Goal: Transaction & Acquisition: Purchase product/service

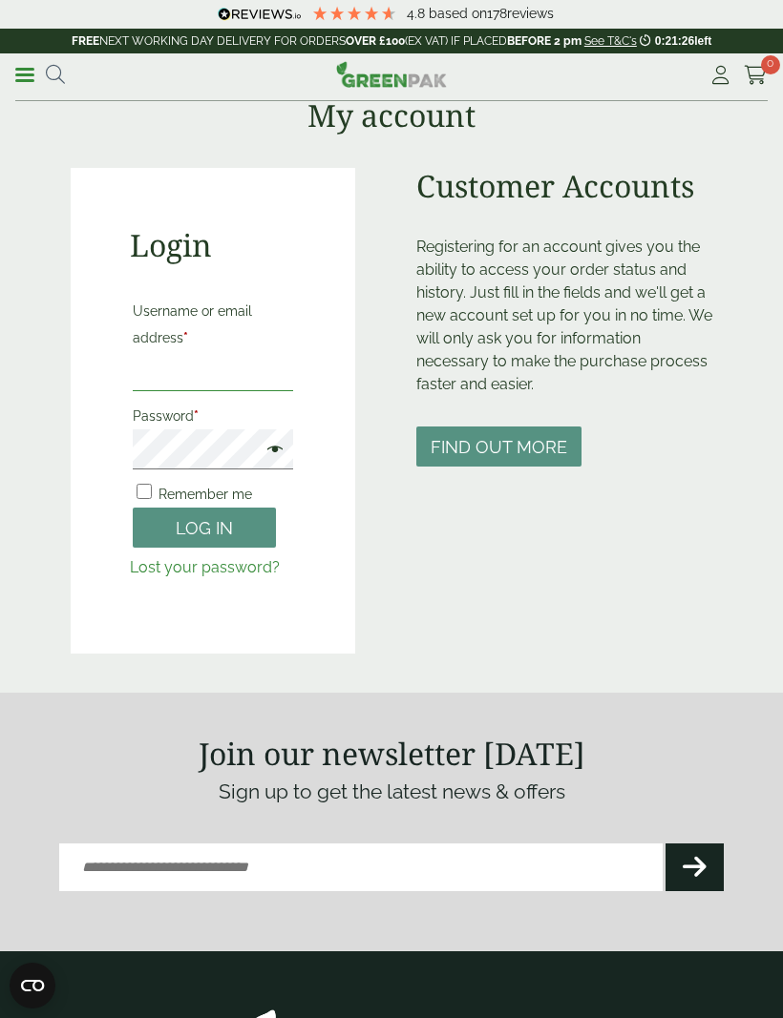
type input "**********"
click at [204, 527] on button "Log in" at bounding box center [204, 528] width 143 height 41
click at [205, 529] on button "Log in" at bounding box center [204, 528] width 143 height 41
click at [189, 527] on button "Log in" at bounding box center [204, 528] width 143 height 41
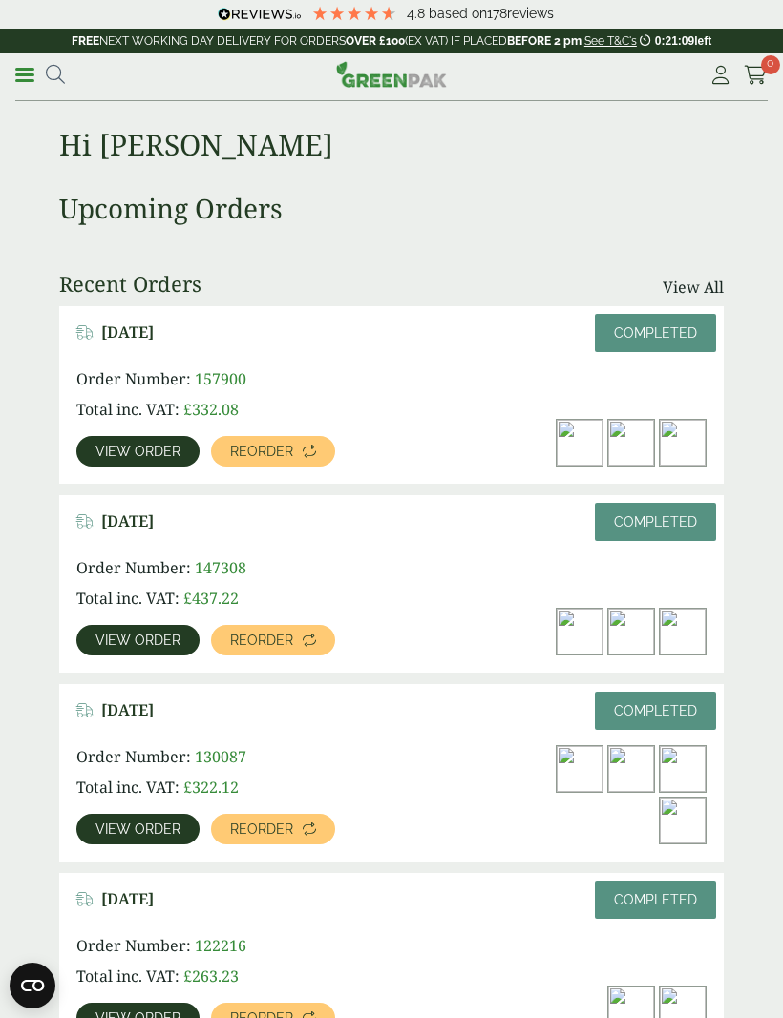
click at [140, 643] on span "View order" at bounding box center [137, 640] width 85 height 13
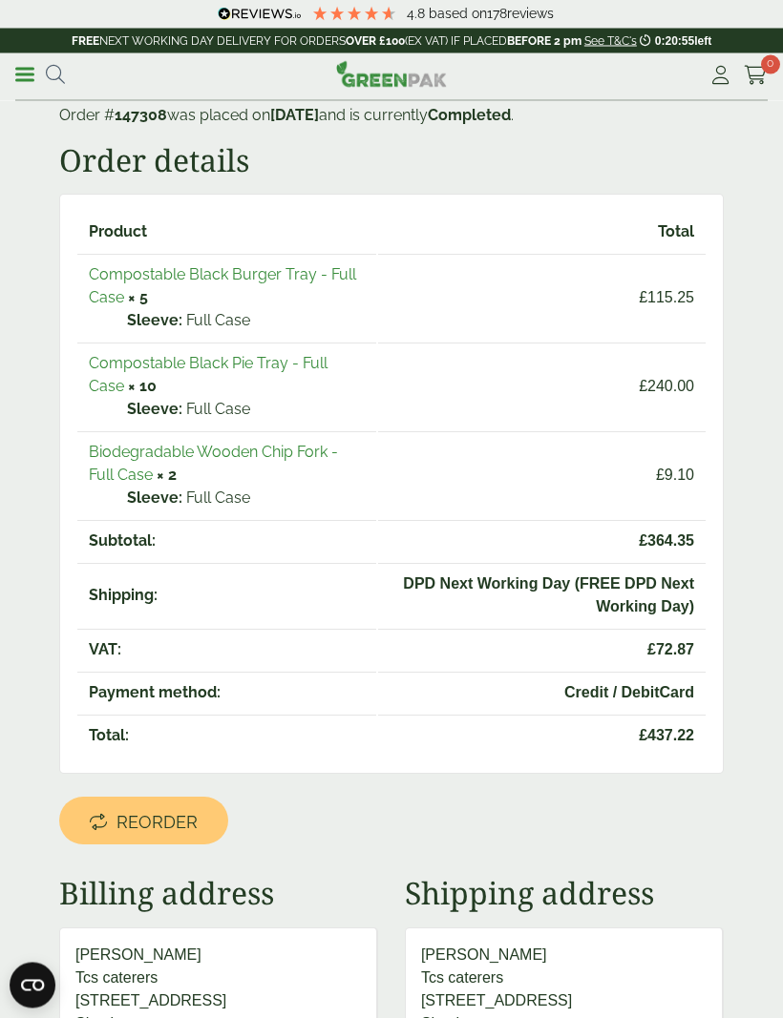
scroll to position [89, 0]
click at [126, 467] on link "Biodegradable Wooden Chip Fork - Full Case" at bounding box center [213, 463] width 249 height 41
click at [719, 80] on icon at bounding box center [720, 75] width 24 height 19
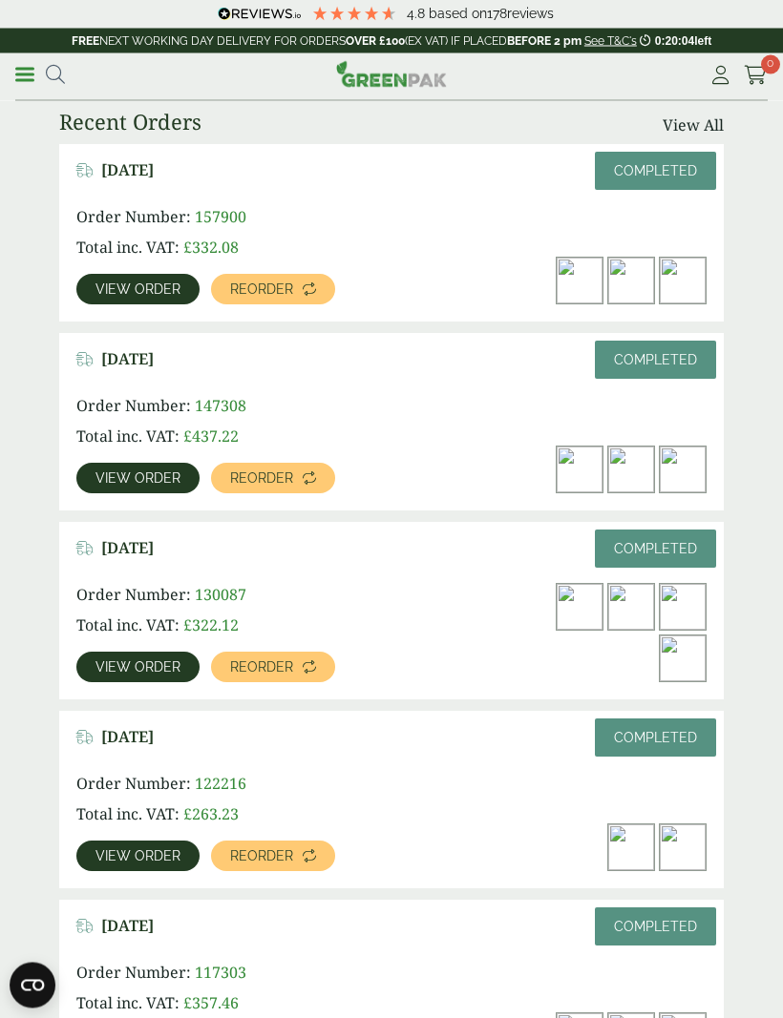
scroll to position [160, 0]
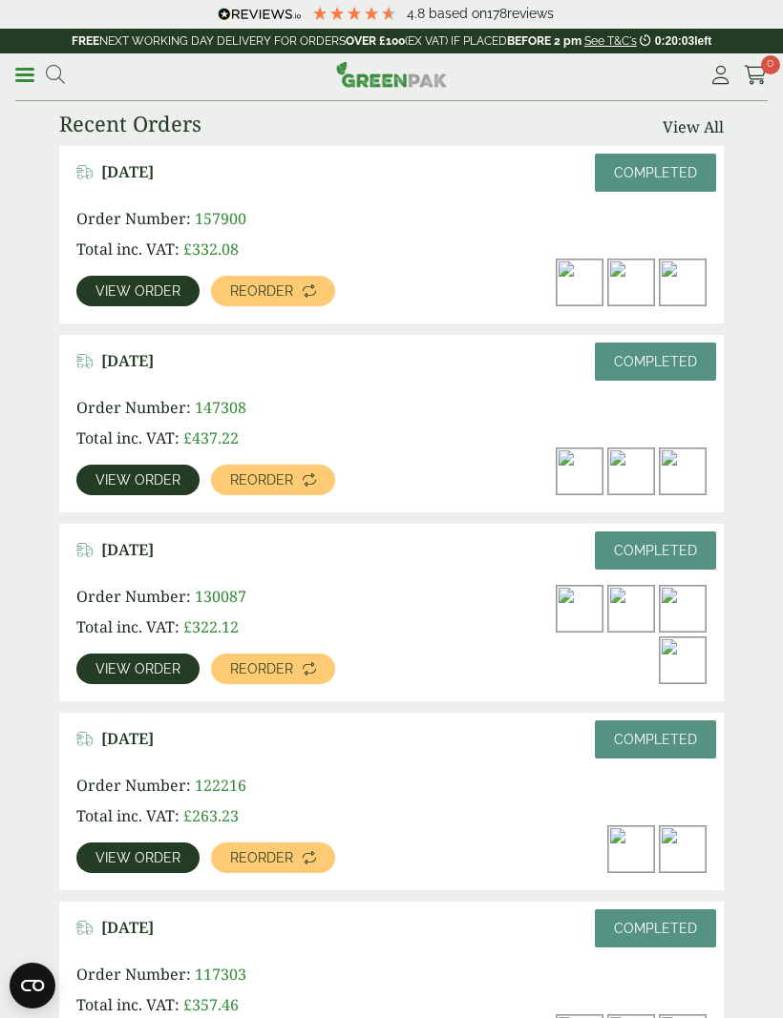
click at [156, 561] on div "[DATE] Completed" at bounding box center [391, 555] width 630 height 29
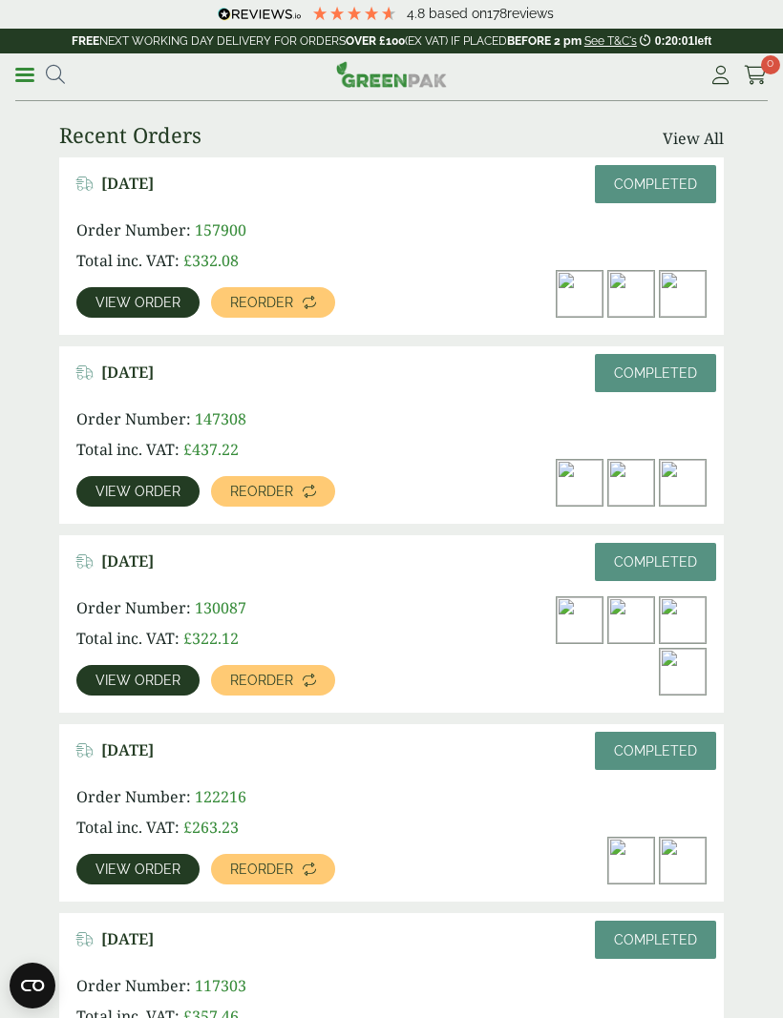
scroll to position [136, 0]
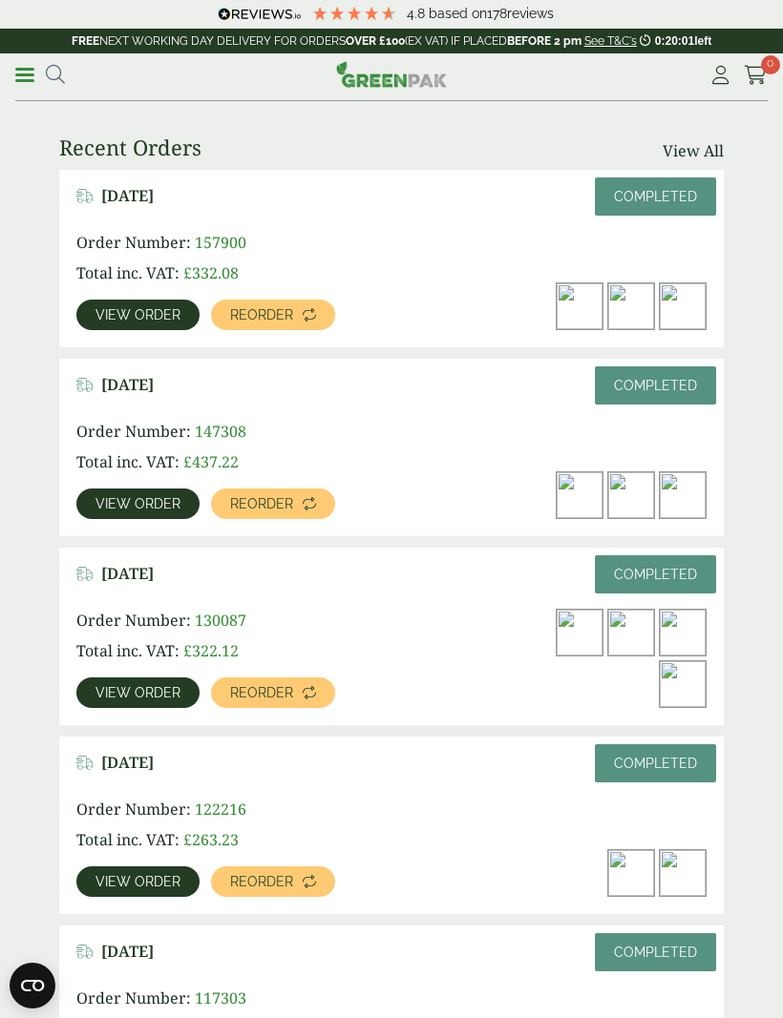
click at [131, 399] on div "[DATE] Completed" at bounding box center [391, 390] width 630 height 29
click at [119, 423] on span "Order Number:" at bounding box center [133, 431] width 115 height 21
click at [139, 510] on span "View order" at bounding box center [137, 503] width 85 height 13
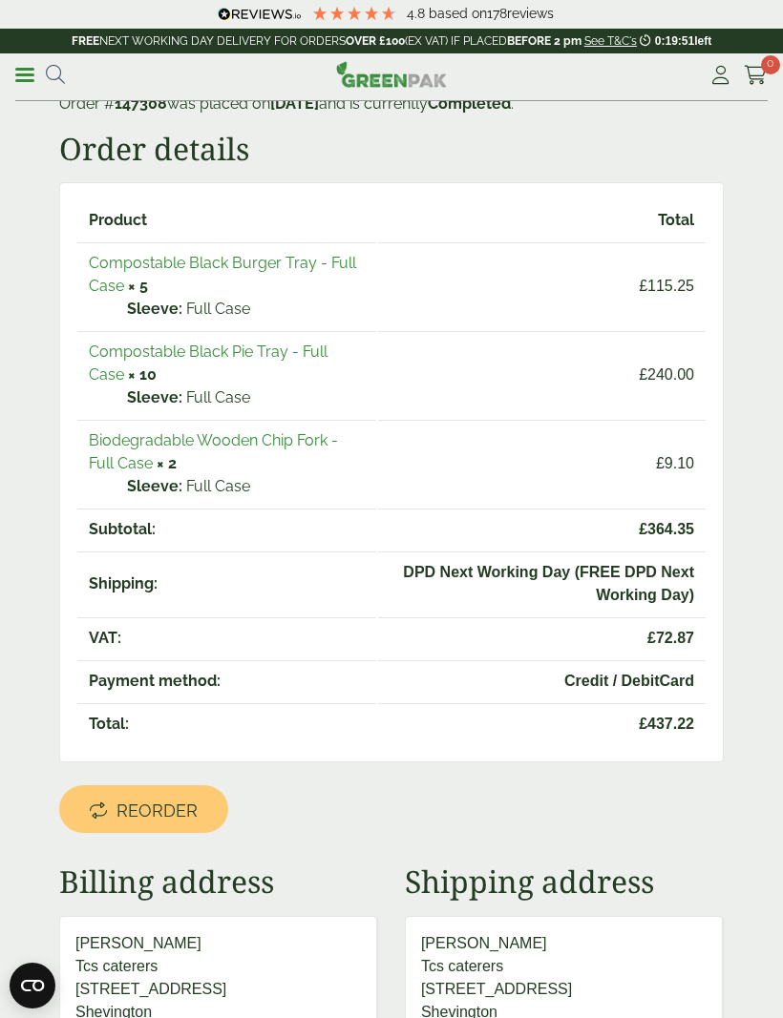
scroll to position [96, 0]
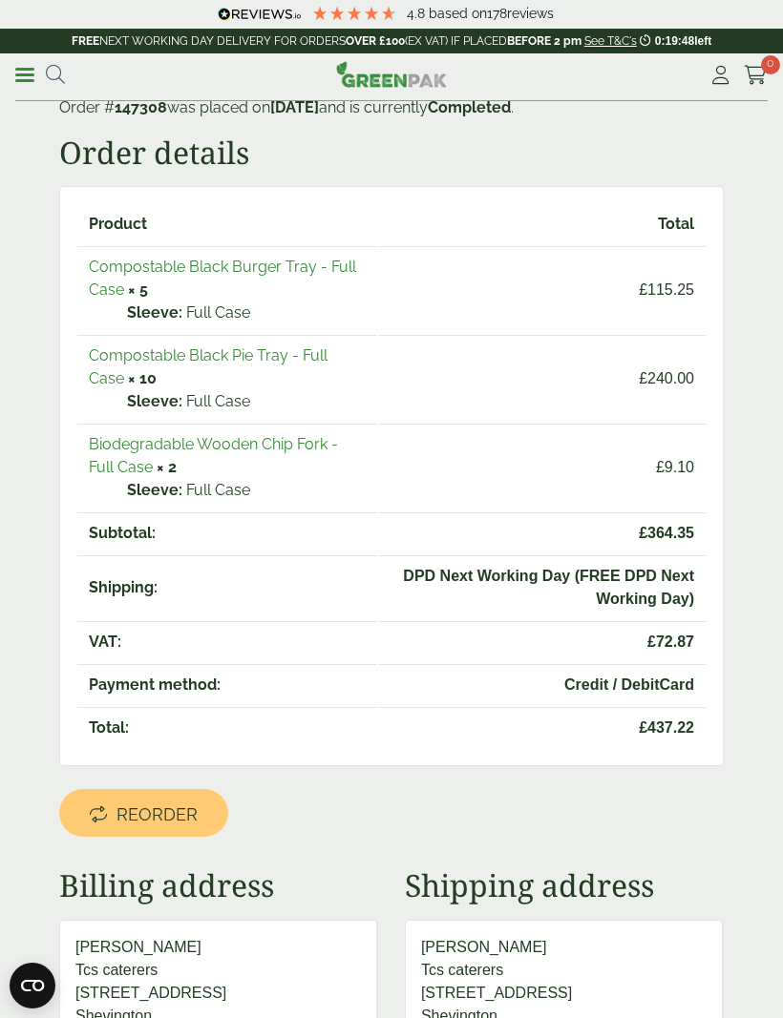
click at [154, 365] on link "Compostable Black Pie Tray - Full Case" at bounding box center [208, 366] width 239 height 41
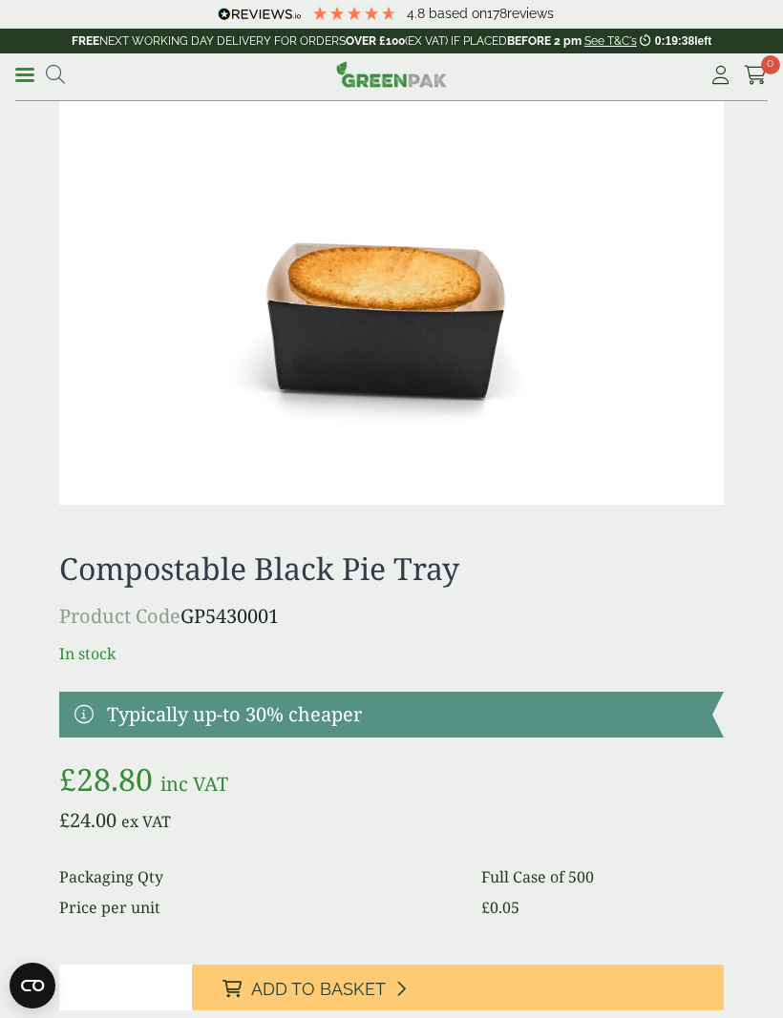
scroll to position [1424, 0]
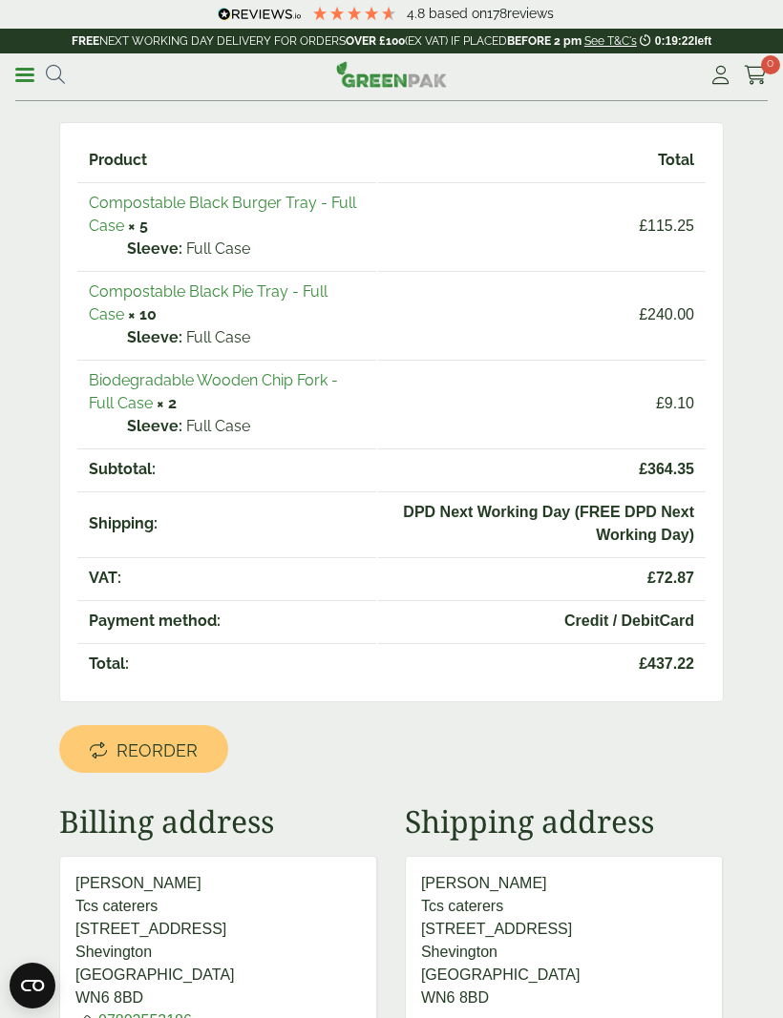
click at [163, 754] on span "Reorder" at bounding box center [156, 751] width 81 height 21
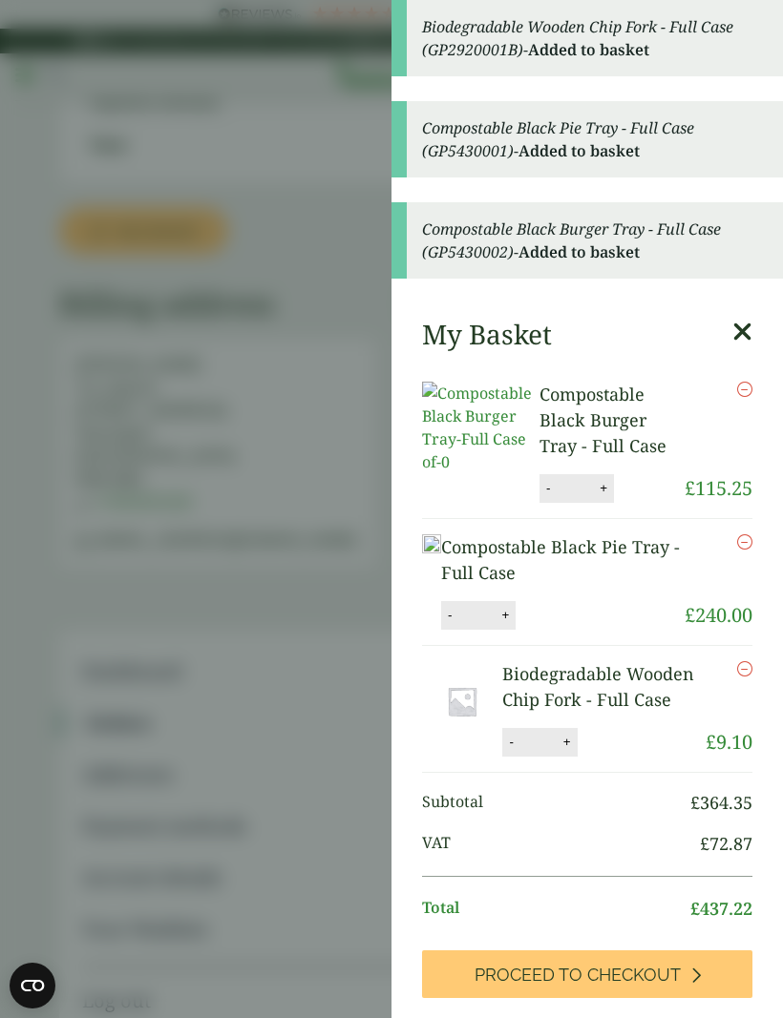
scroll to position [676, 0]
click at [509, 734] on button "-" at bounding box center [510, 742] width 15 height 16
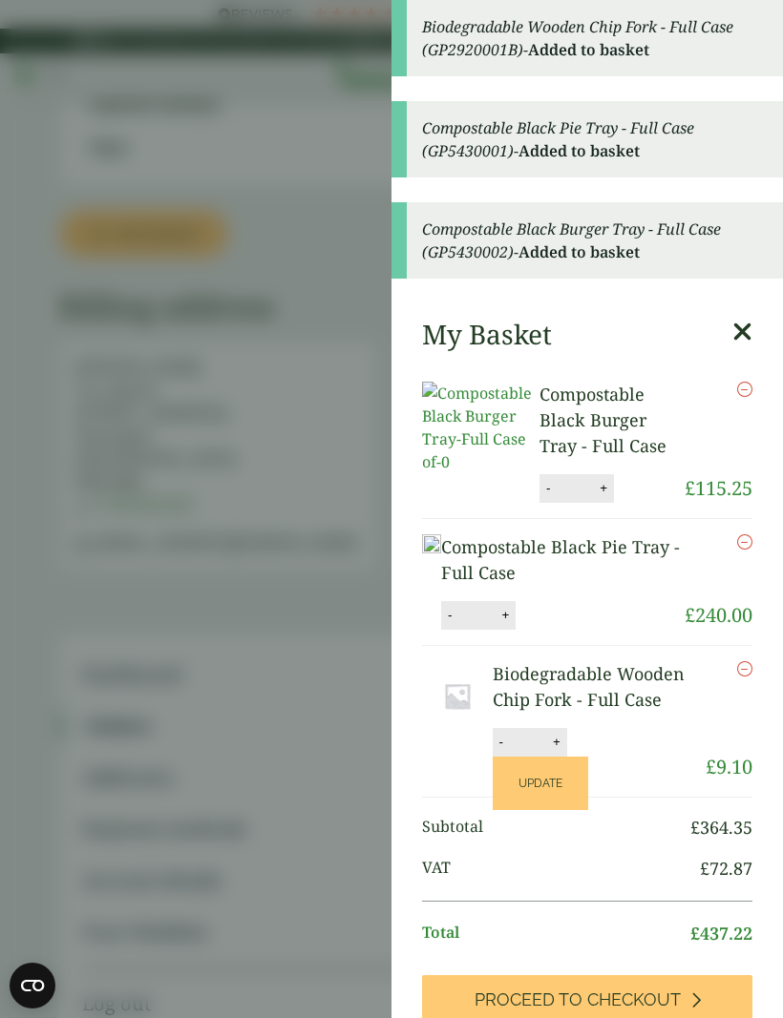
click at [504, 734] on button "-" at bounding box center [500, 742] width 15 height 16
click at [542, 759] on button "Update" at bounding box center [540, 783] width 95 height 53
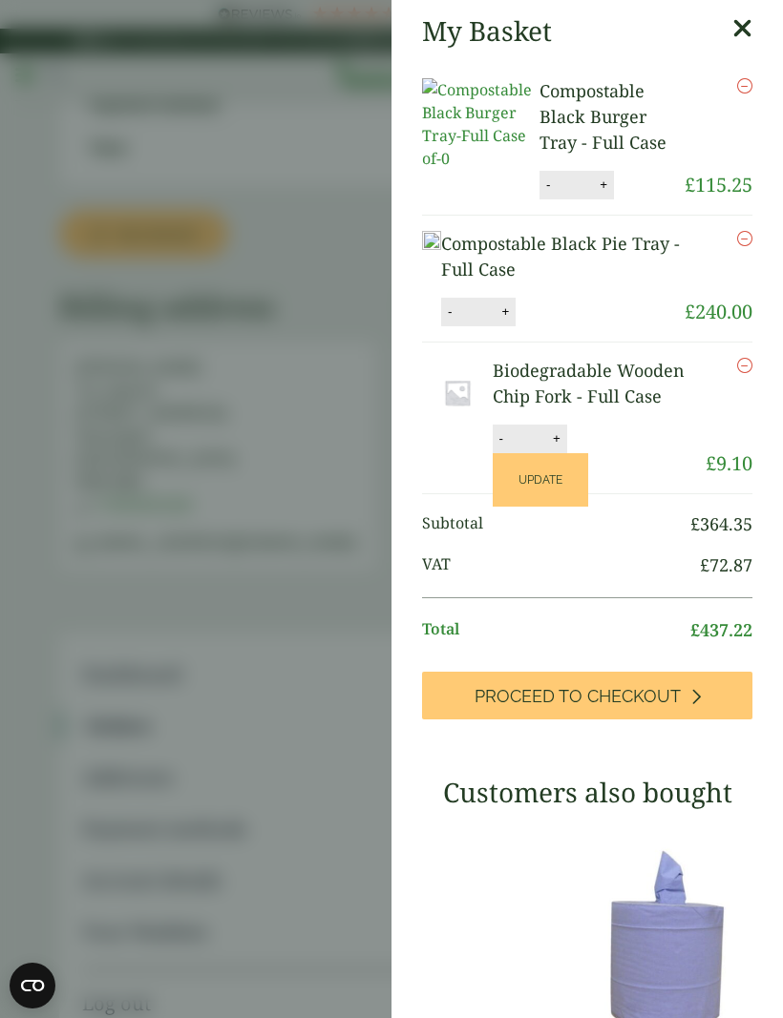
type input "*"
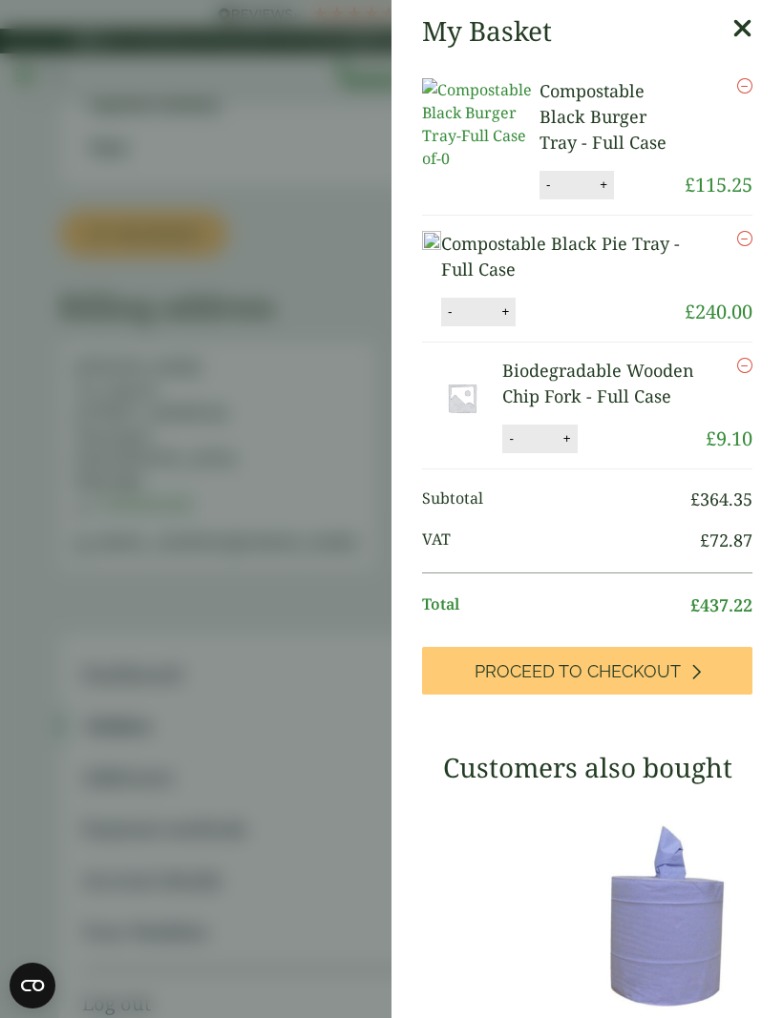
scroll to position [0, 0]
click at [749, 358] on icon "Remove this item" at bounding box center [744, 365] width 15 height 15
click at [745, 358] on icon "Remove this item" at bounding box center [744, 365] width 15 height 15
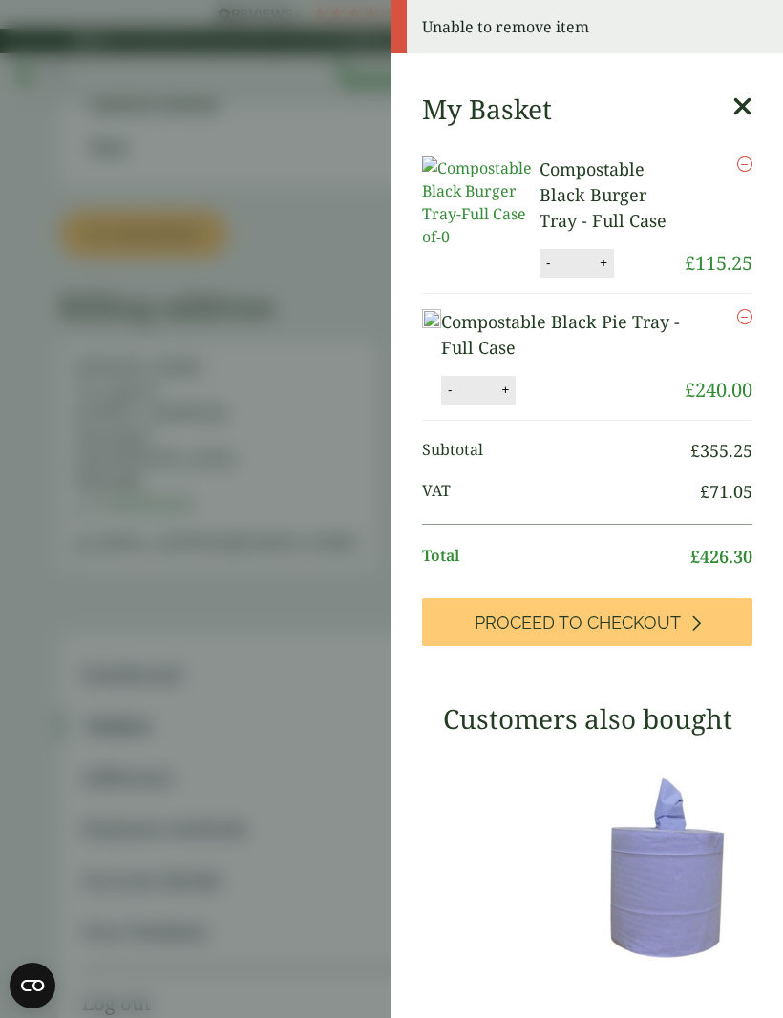
click at [506, 444] on li "Subtotal £ 355.25" at bounding box center [587, 450] width 330 height 41
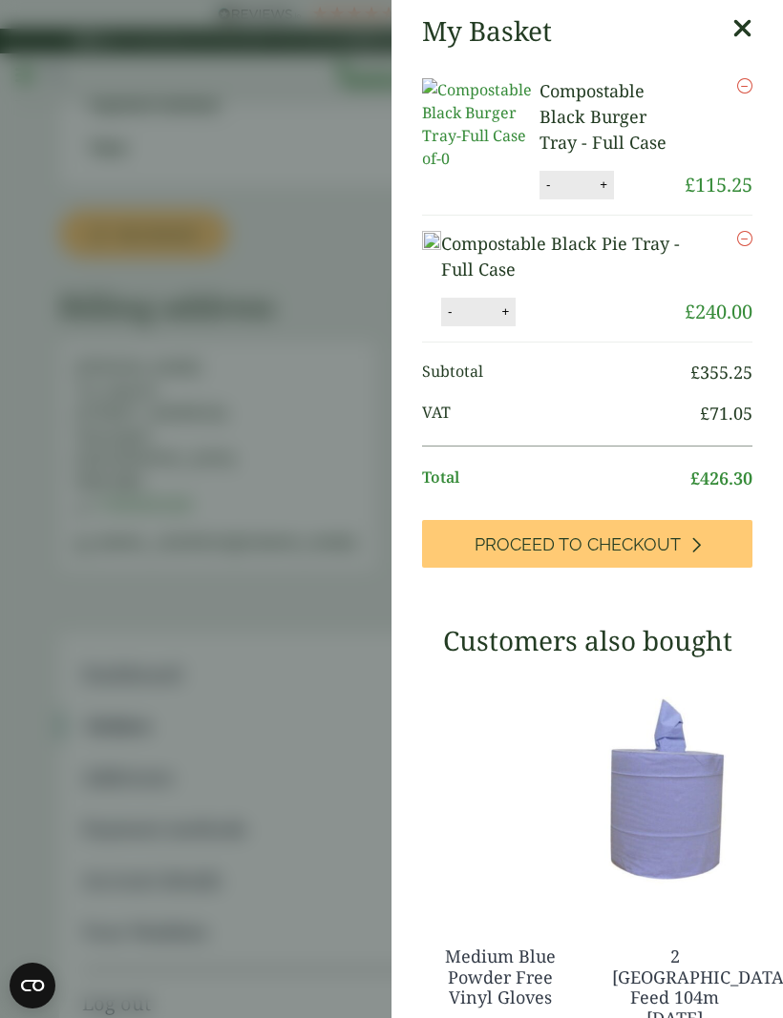
click at [501, 393] on li "VAT £ 71.05" at bounding box center [587, 419] width 330 height 52
click at [457, 304] on button "-" at bounding box center [449, 312] width 15 height 16
type input "*"
click at [553, 324] on button "Update" at bounding box center [566, 312] width 95 height 29
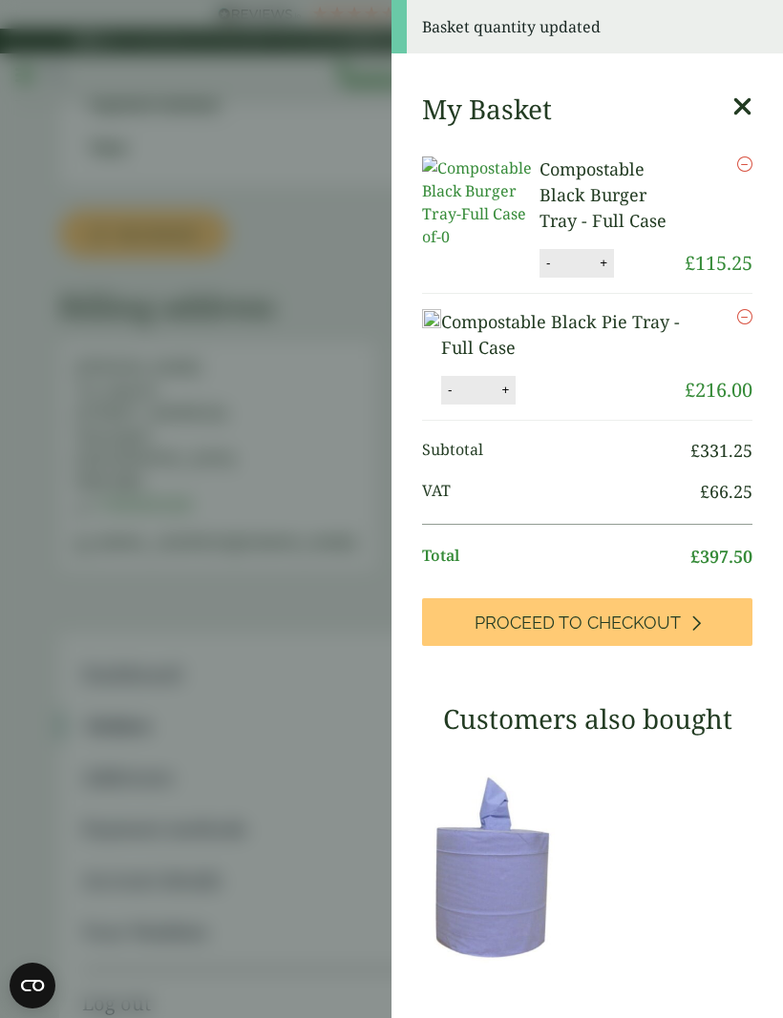
click at [457, 382] on button "-" at bounding box center [449, 390] width 15 height 16
type input "*"
click at [540, 405] on button "Update" at bounding box center [566, 390] width 95 height 29
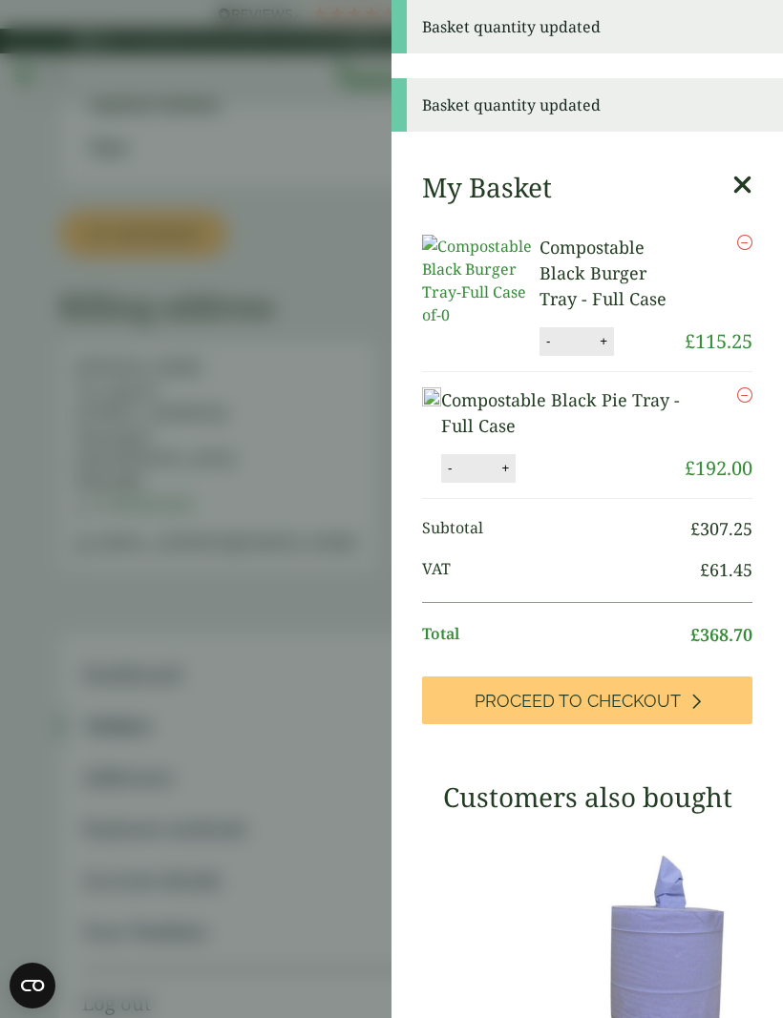
click at [540, 333] on button "-" at bounding box center [547, 341] width 15 height 16
type input "*"
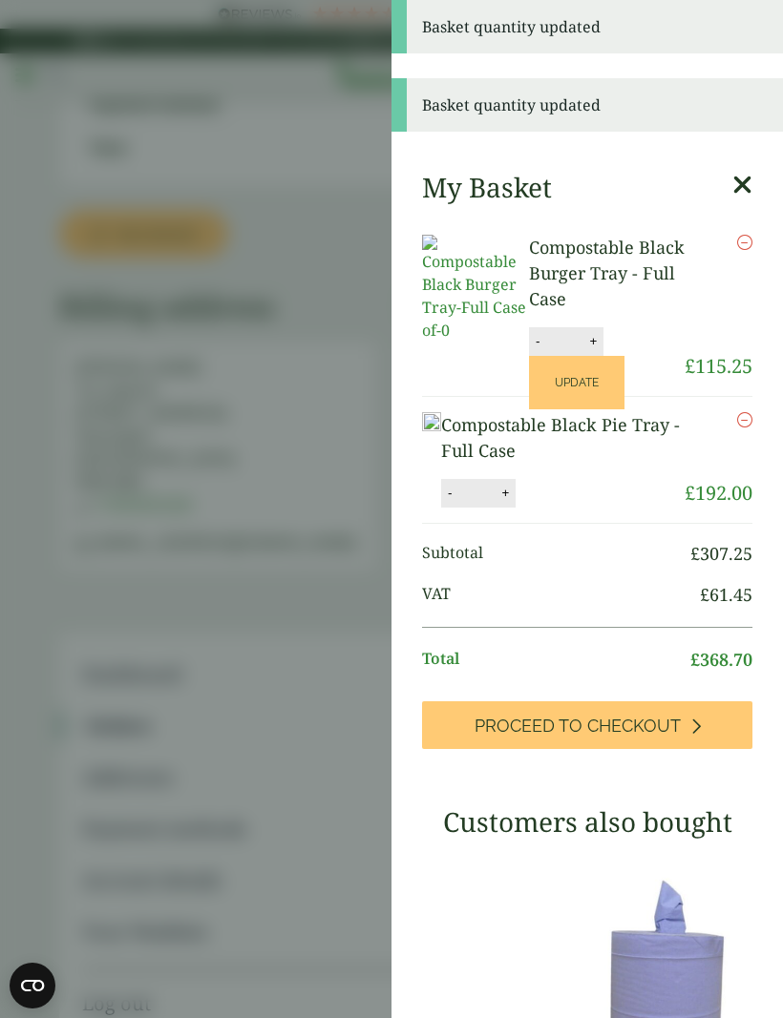
click at [539, 356] on button "Update" at bounding box center [576, 382] width 95 height 53
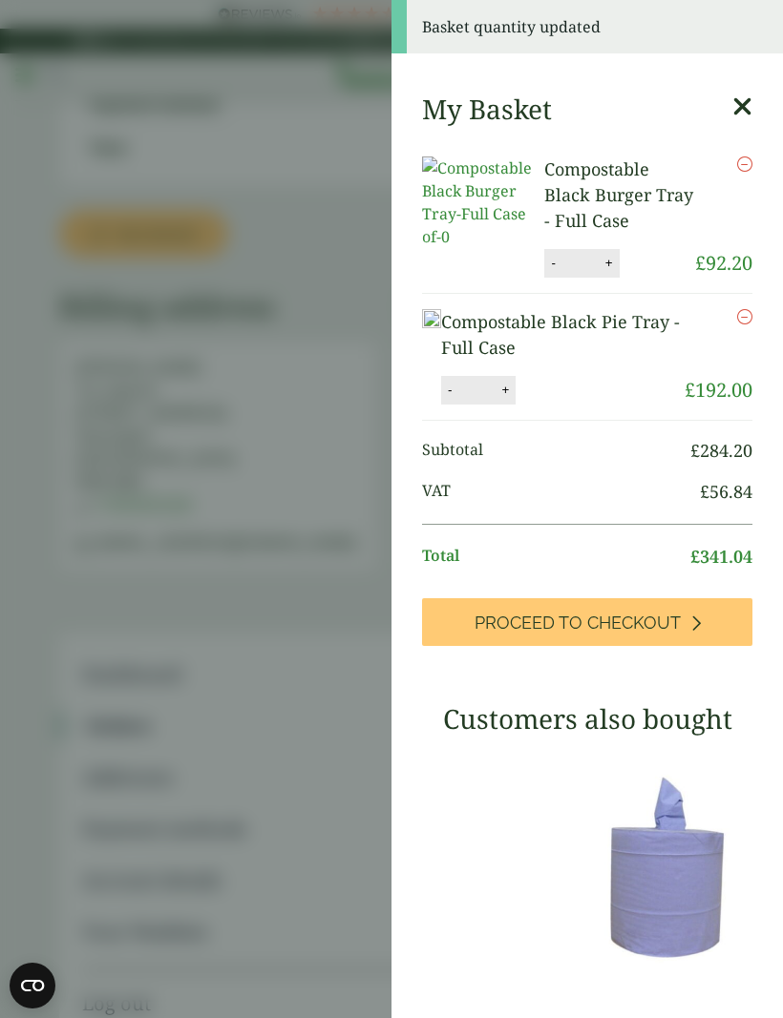
click at [608, 613] on span "Proceed to Checkout" at bounding box center [577, 623] width 206 height 21
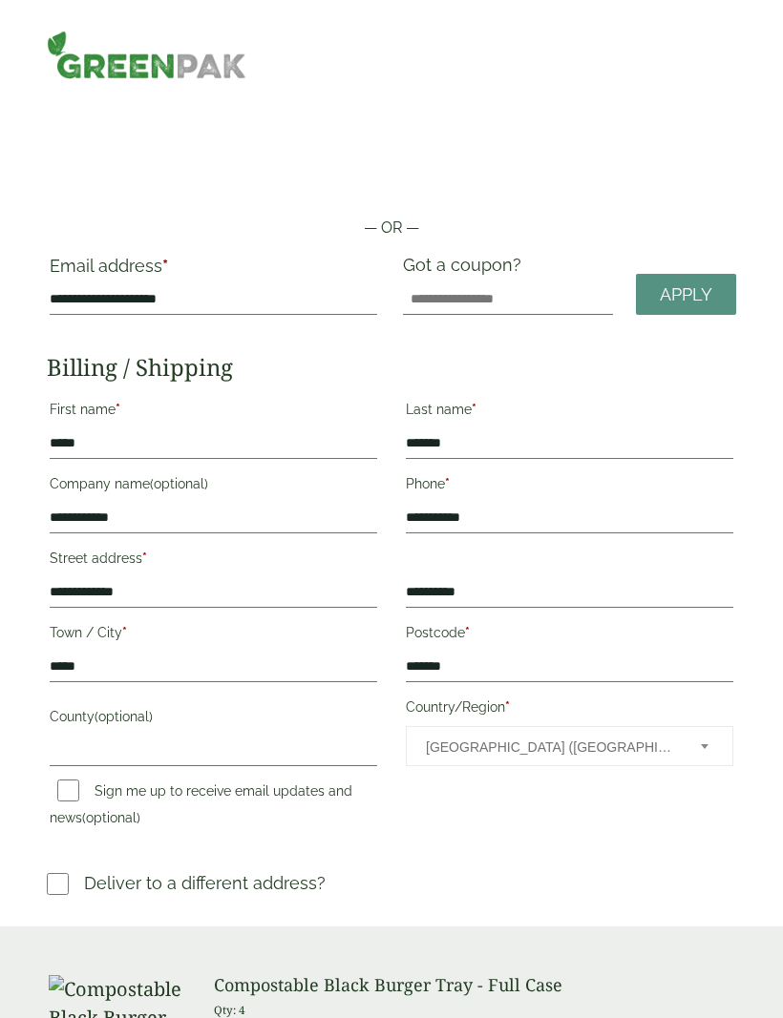
click at [444, 289] on input "Got a coupon?" at bounding box center [508, 299] width 210 height 31
type input "******"
click at [705, 278] on link "Apply" at bounding box center [686, 294] width 100 height 41
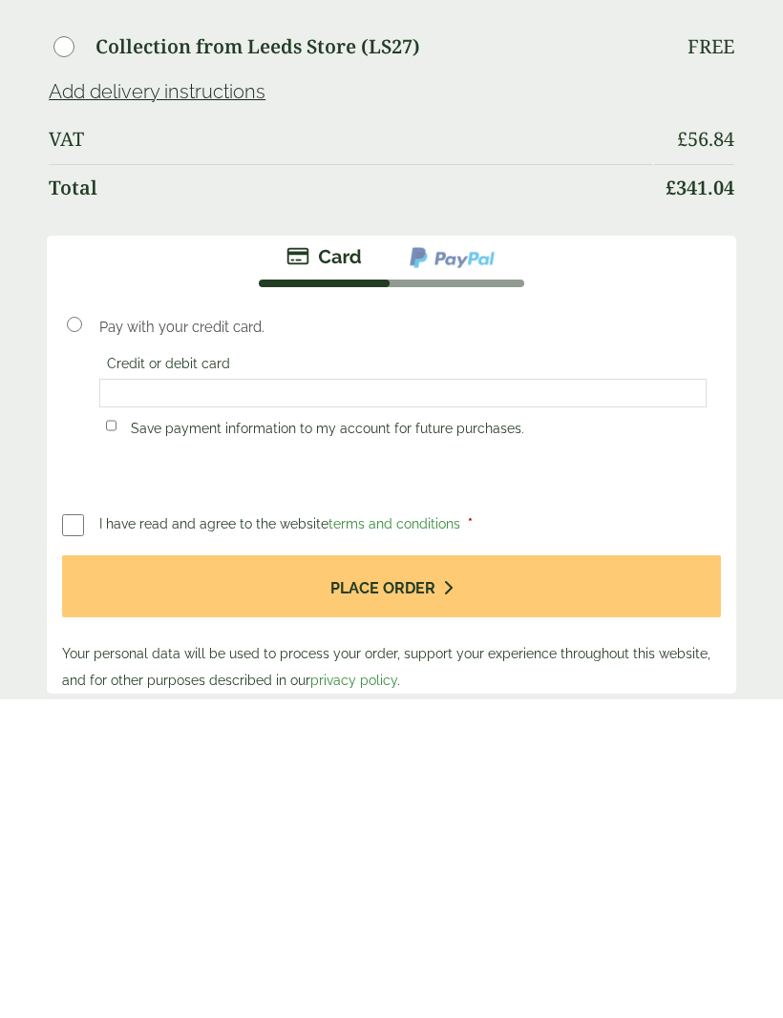
scroll to position [1379, 0]
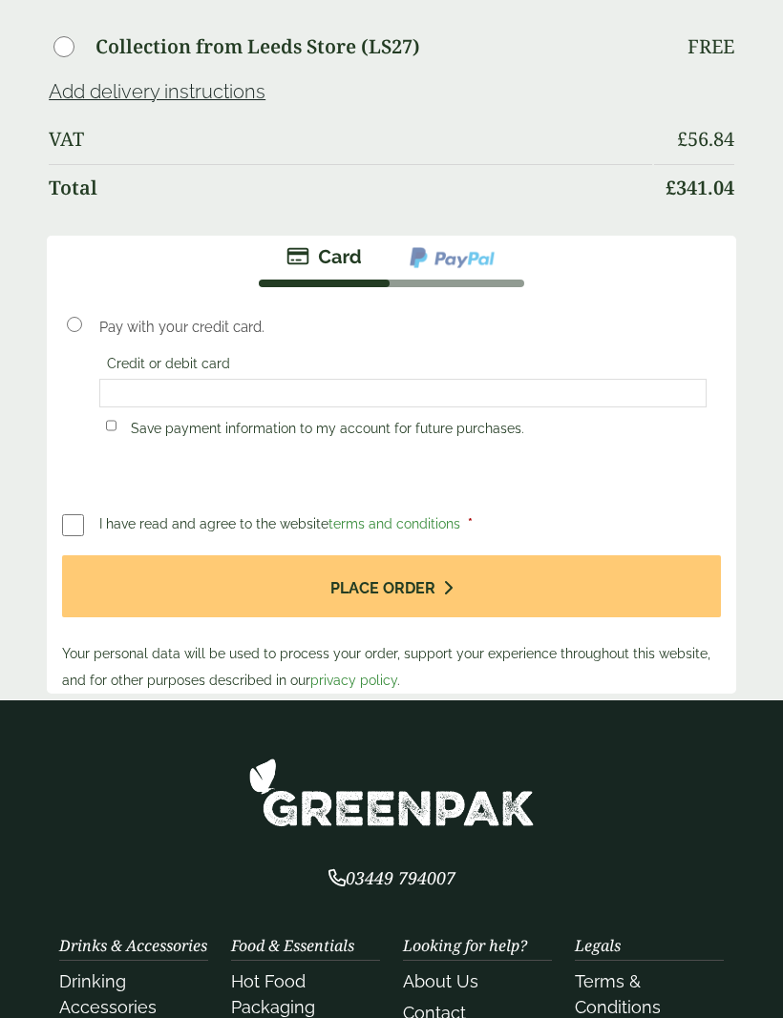
click at [431, 581] on button "Place order" at bounding box center [391, 587] width 659 height 62
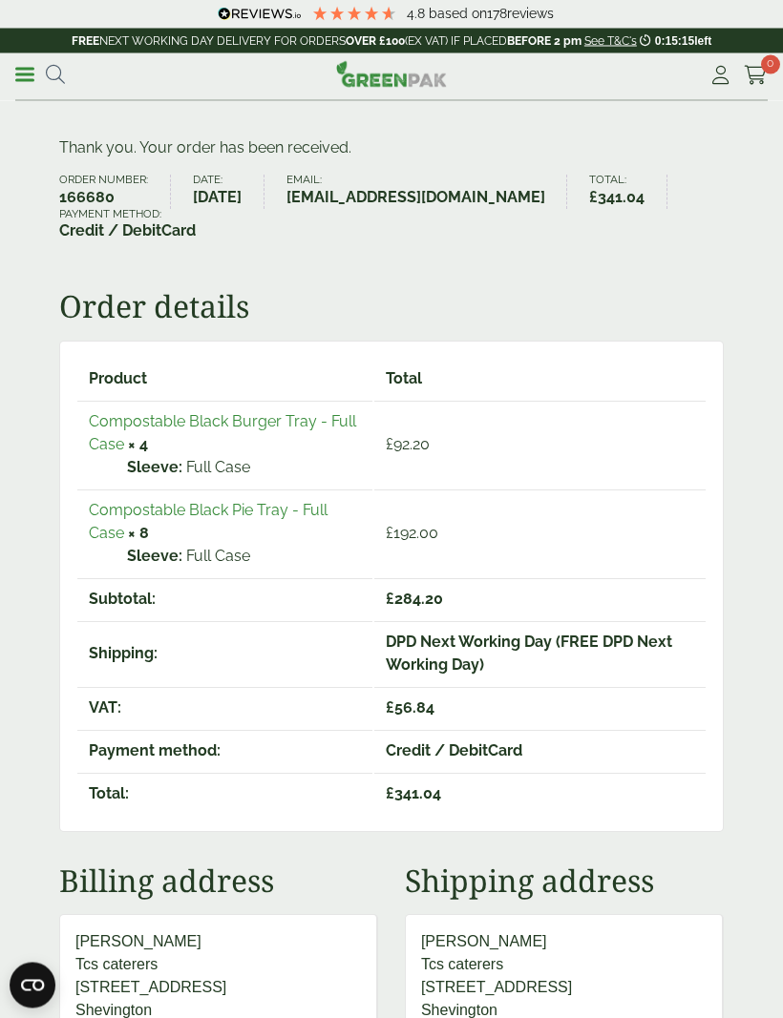
scroll to position [33, 0]
